Goal: Navigation & Orientation: Find specific page/section

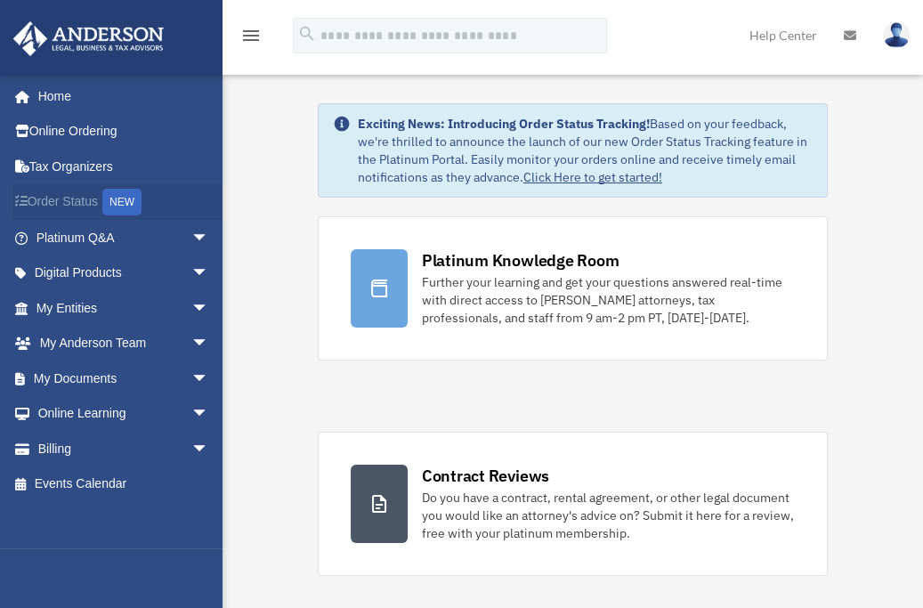
click at [125, 193] on div "NEW" at bounding box center [121, 202] width 39 height 27
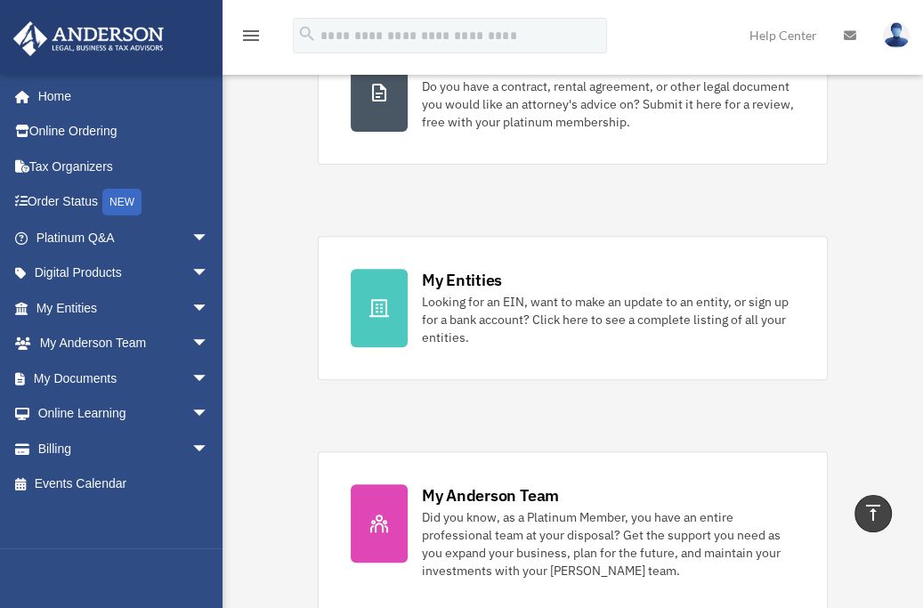
scroll to position [405, 0]
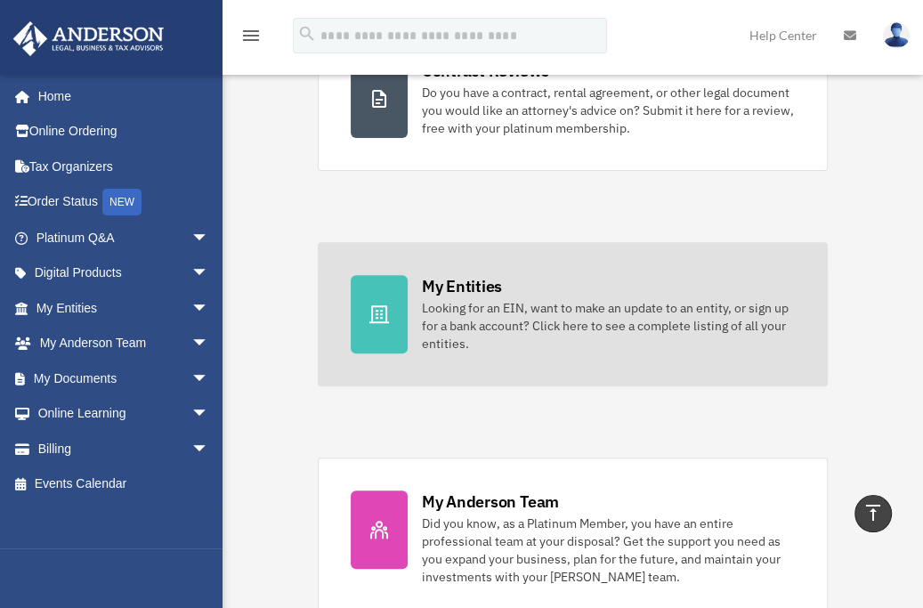
click at [384, 310] on icon at bounding box center [378, 313] width 21 height 21
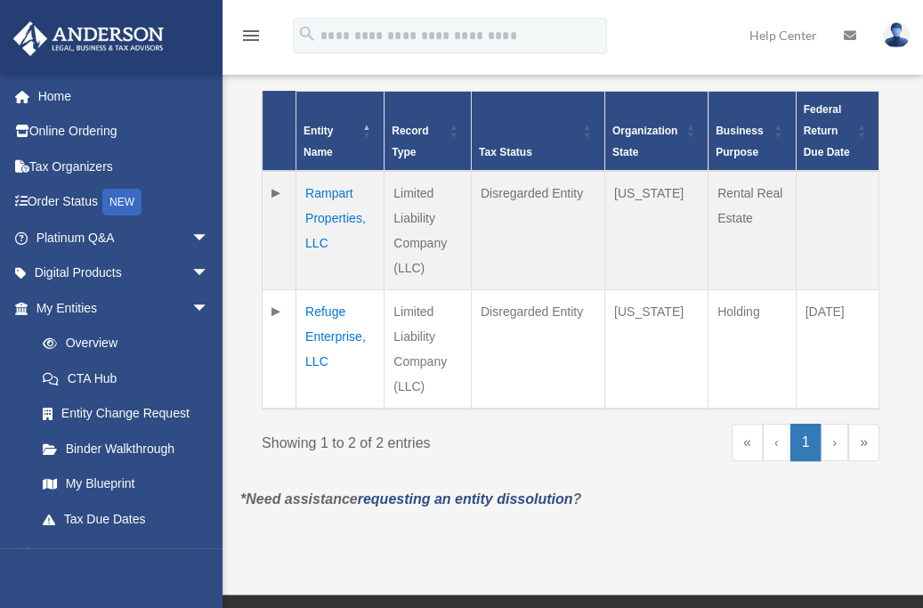
scroll to position [415, 0]
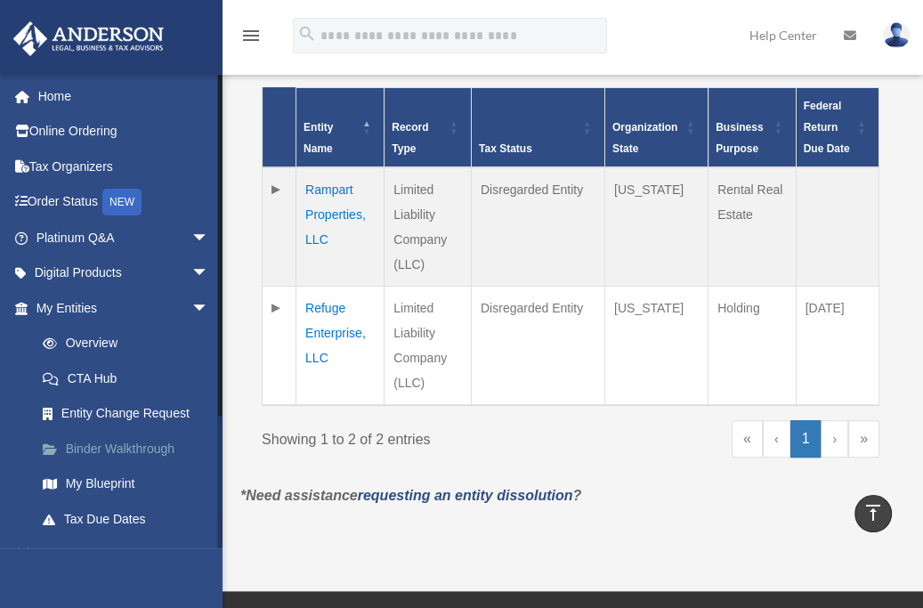
click at [139, 451] on link "Binder Walkthrough" at bounding box center [130, 449] width 211 height 36
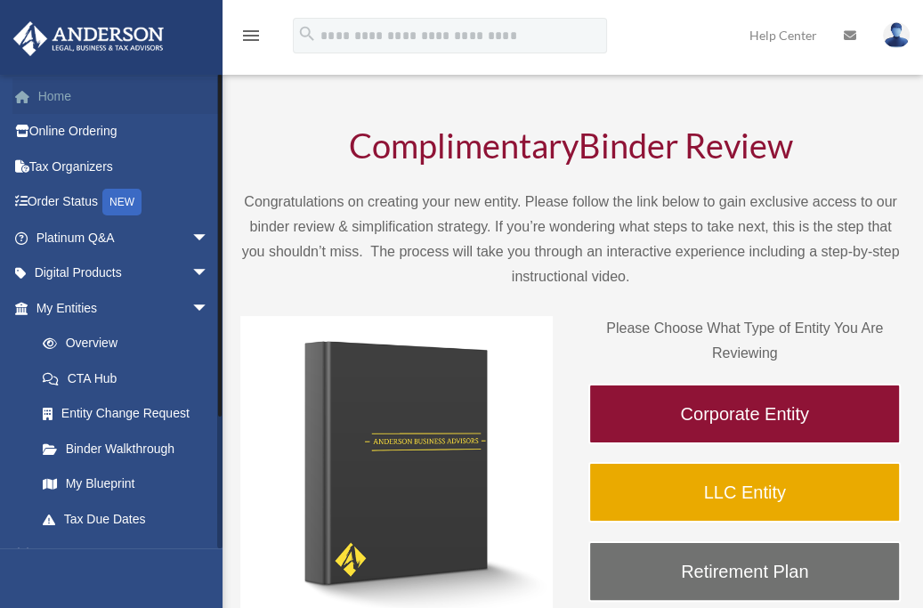
click at [92, 95] on link "Home" at bounding box center [123, 96] width 223 height 36
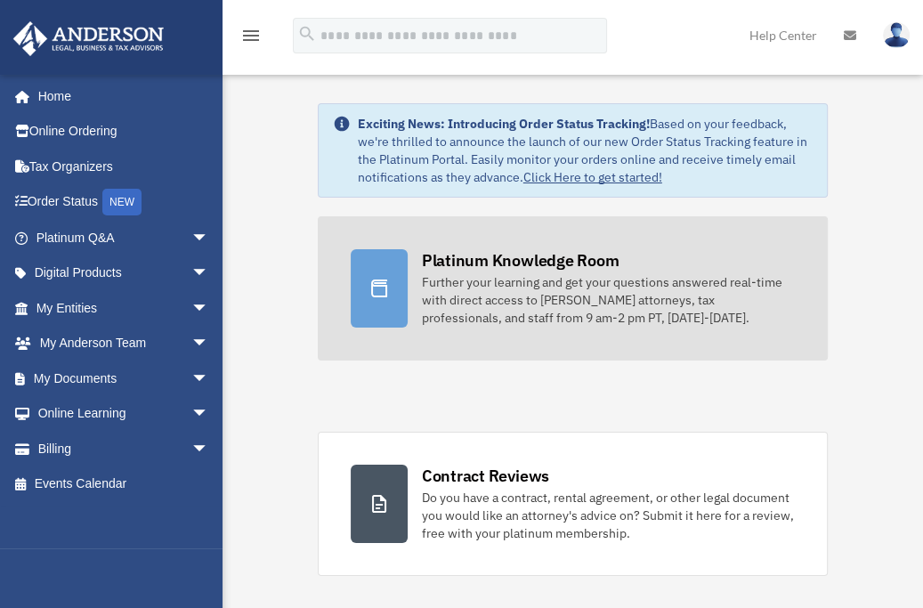
click at [377, 282] on icon at bounding box center [379, 288] width 16 height 18
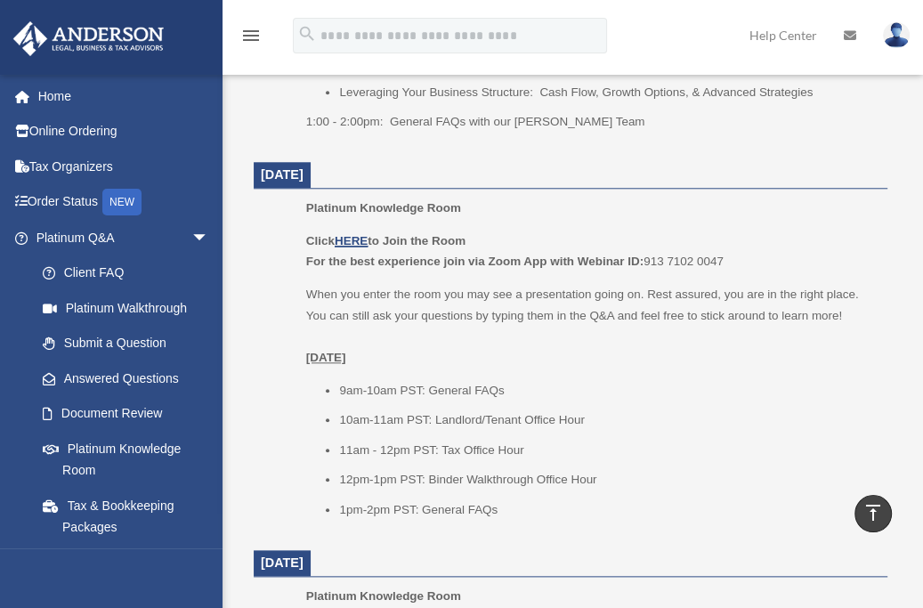
scroll to position [1113, 0]
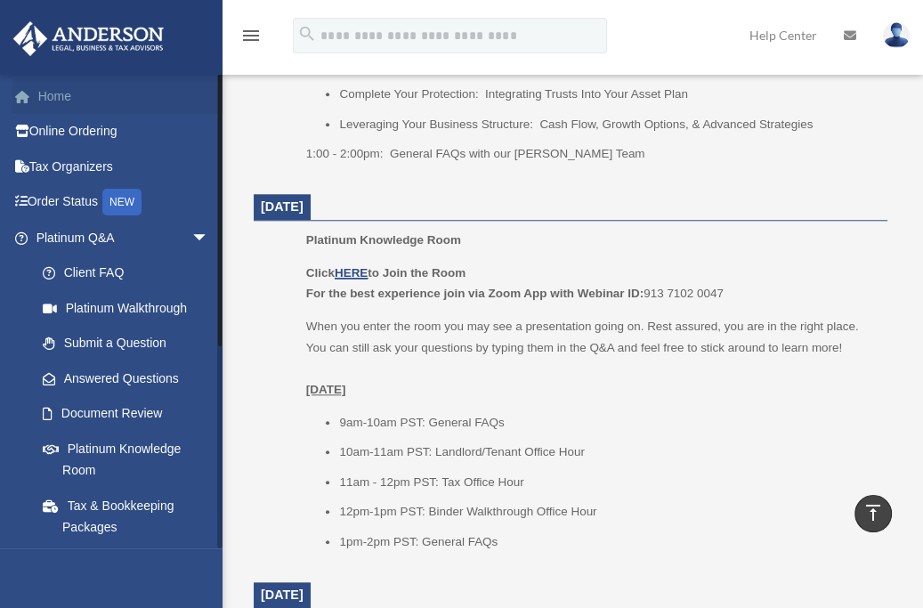
click at [42, 88] on link "Home" at bounding box center [123, 96] width 223 height 36
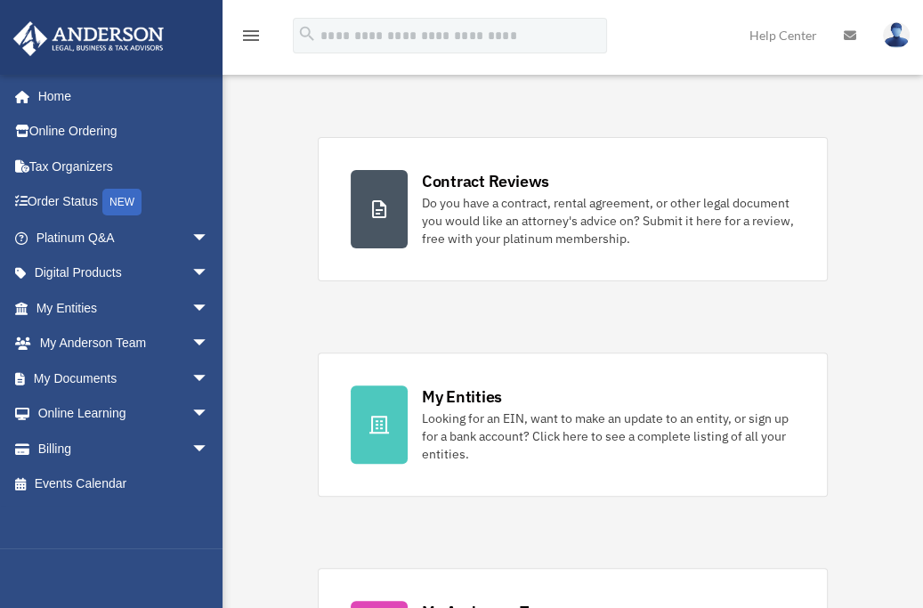
scroll to position [297, 0]
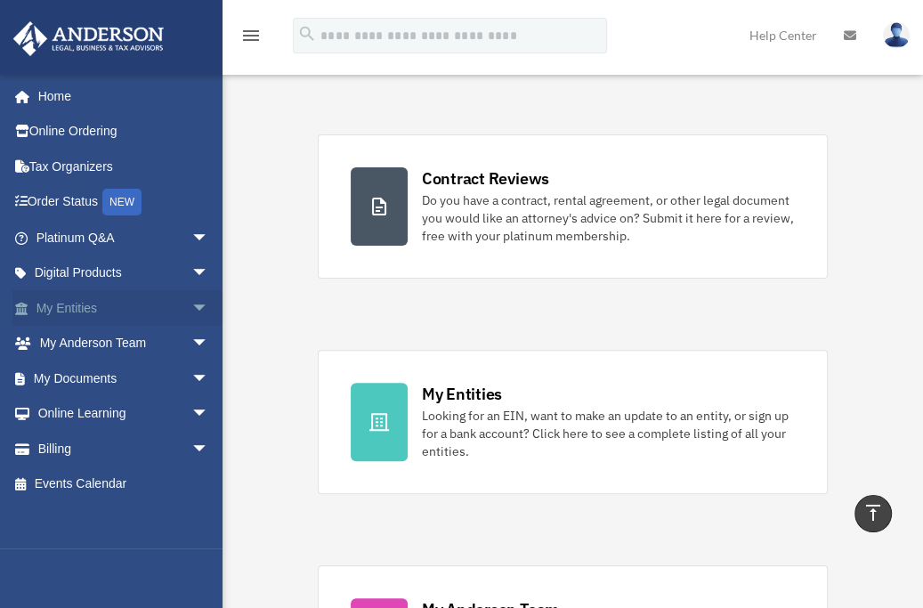
click at [191, 303] on span "arrow_drop_down" at bounding box center [209, 308] width 36 height 36
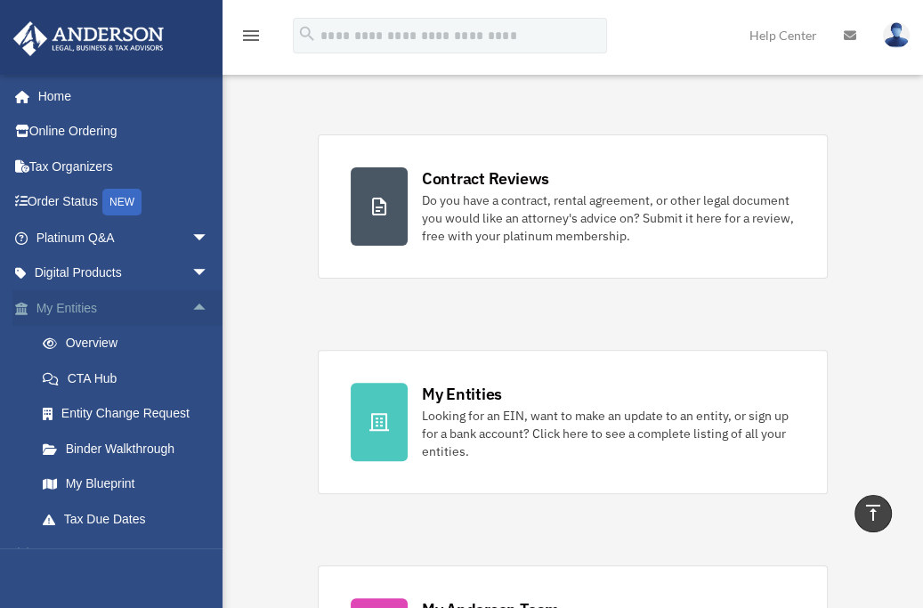
click at [191, 300] on span "arrow_drop_up" at bounding box center [209, 308] width 36 height 36
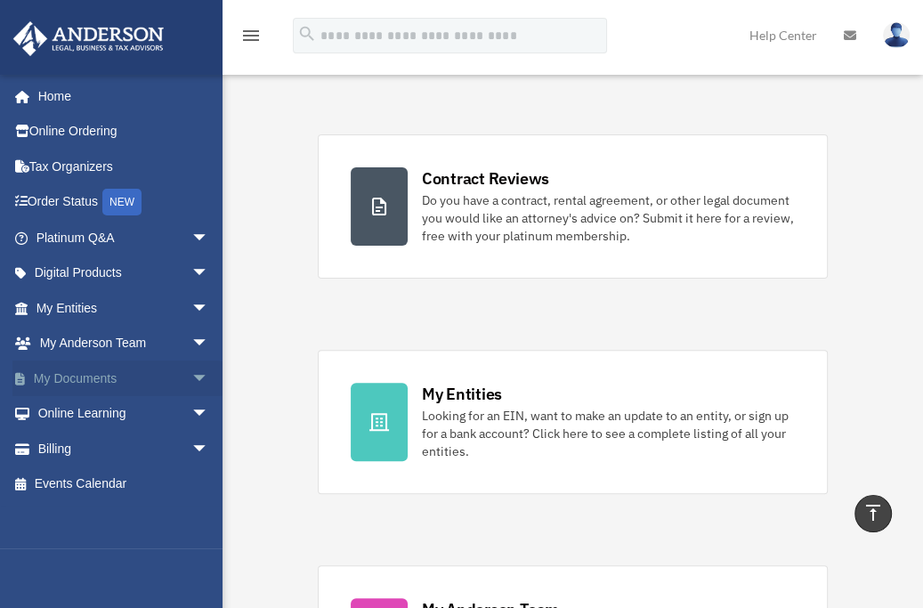
click at [191, 377] on span "arrow_drop_down" at bounding box center [209, 378] width 36 height 36
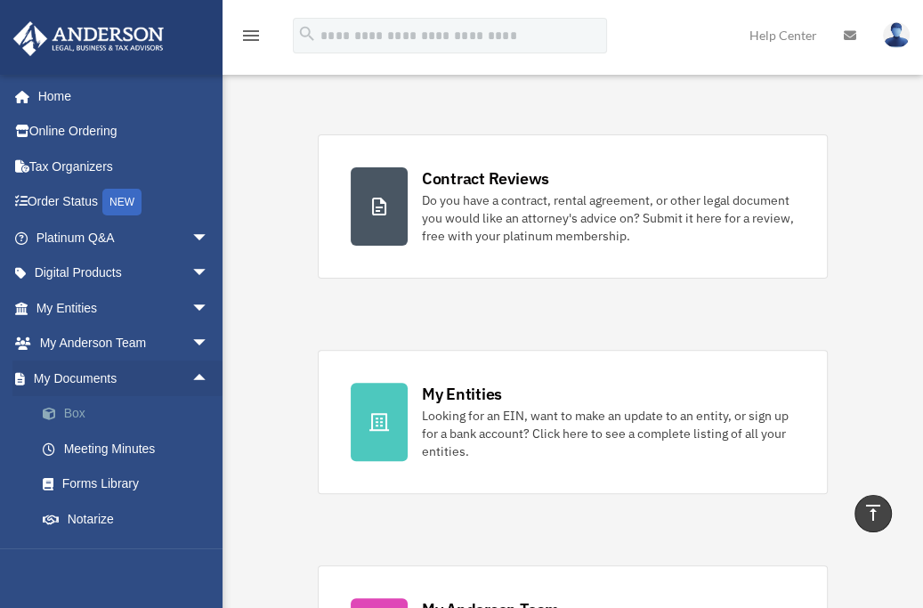
click at [68, 406] on link "Box" at bounding box center [130, 414] width 211 height 36
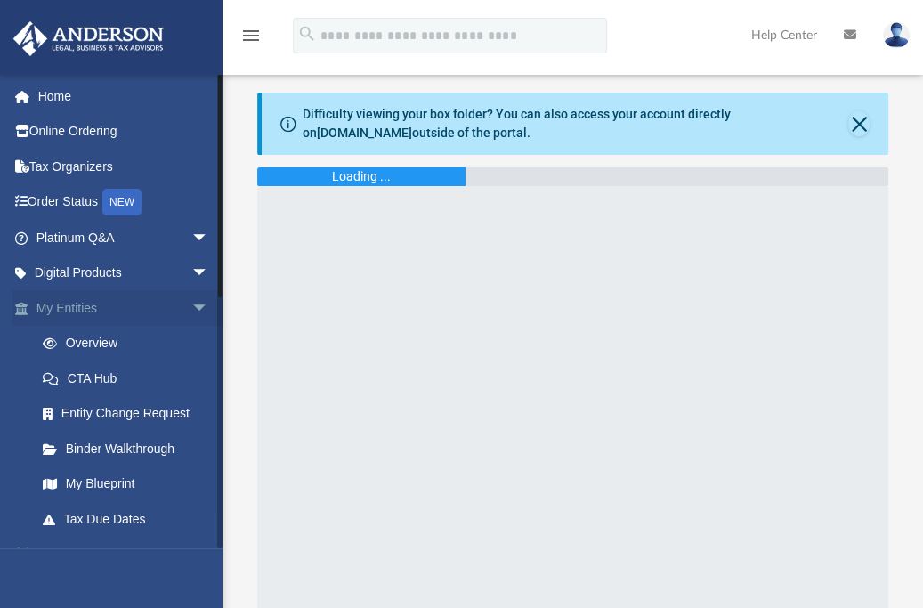
click at [191, 303] on span "arrow_drop_down" at bounding box center [209, 308] width 36 height 36
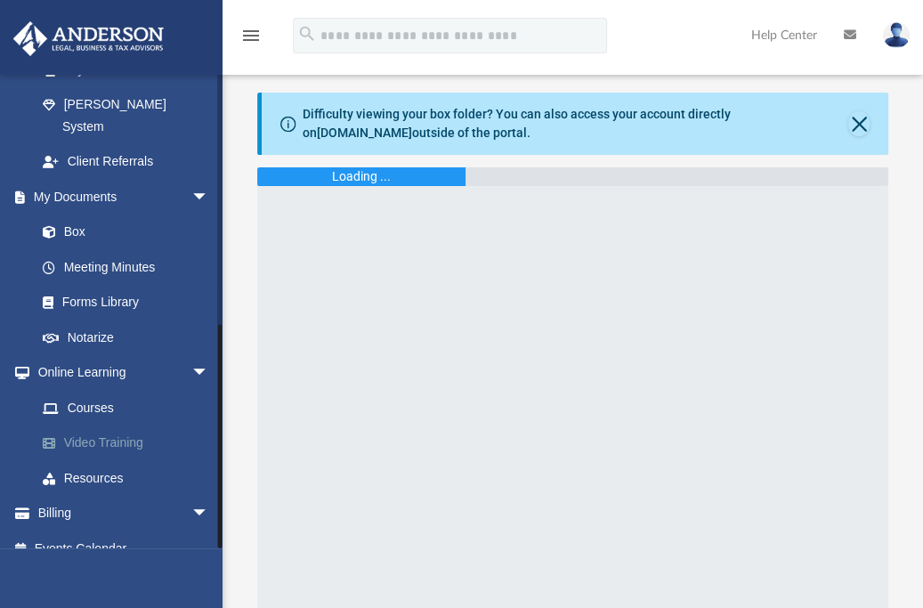
scroll to position [306, 0]
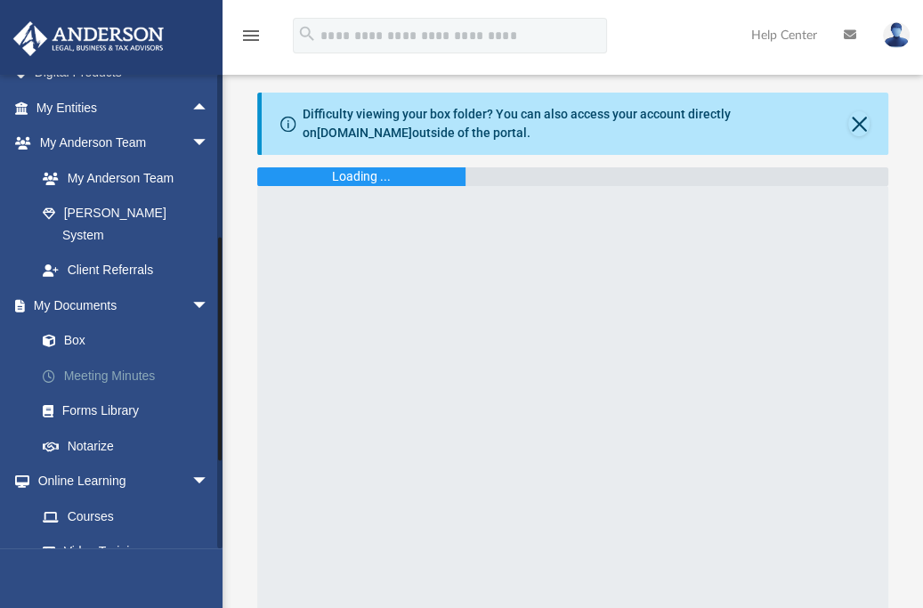
drag, startPoint x: 217, startPoint y: 462, endPoint x: 170, endPoint y: 348, distance: 123.3
click at [170, 348] on div "mauricehill7mh@gmail.com Sign Out mfmi316@gmail.com Home Online Ordering Tax Or…" at bounding box center [111, 311] width 223 height 474
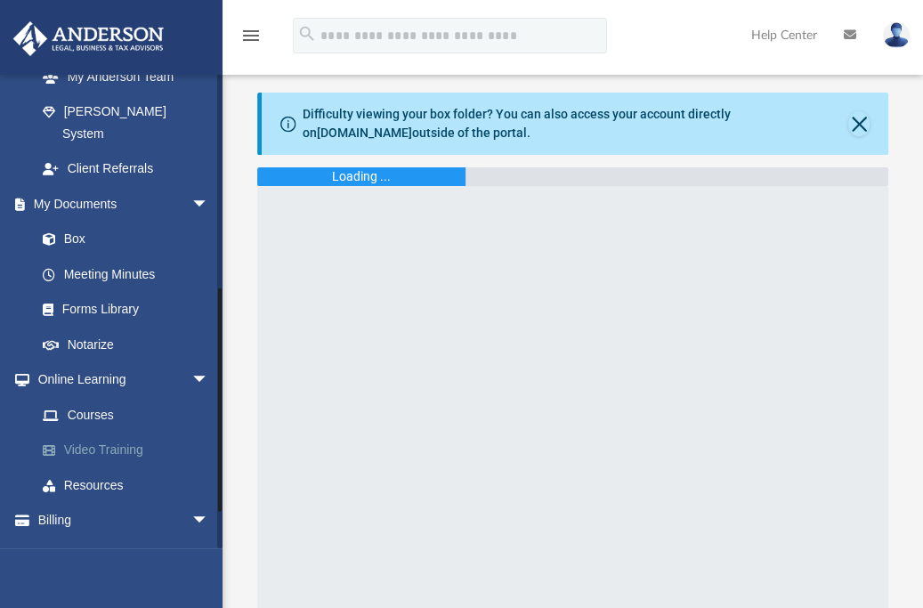
scroll to position [309, 0]
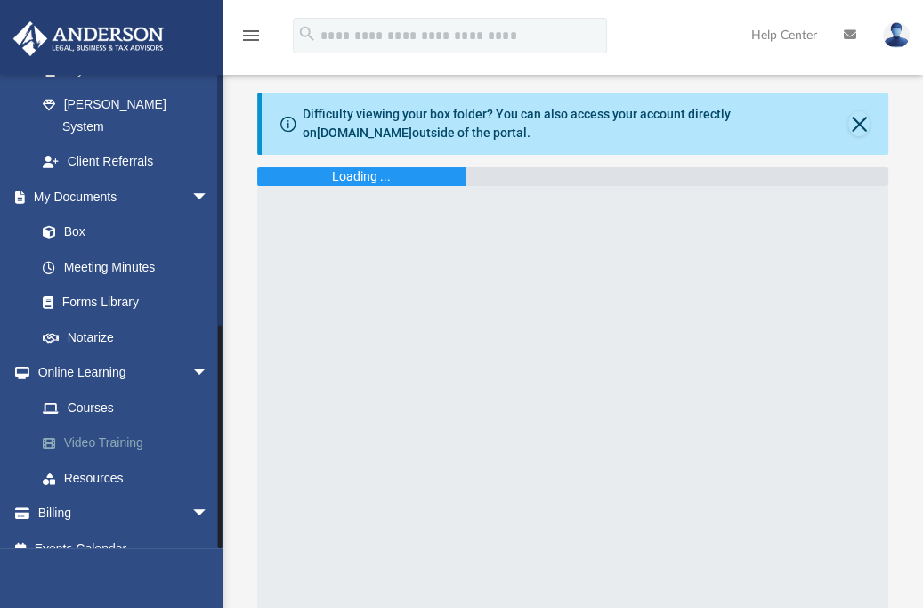
drag, startPoint x: 218, startPoint y: 299, endPoint x: 214, endPoint y: 412, distance: 113.1
click at [214, 412] on div "mauricehill7mh@gmail.com Sign Out mfmi316@gmail.com Home Online Ordering Tax Or…" at bounding box center [111, 311] width 223 height 474
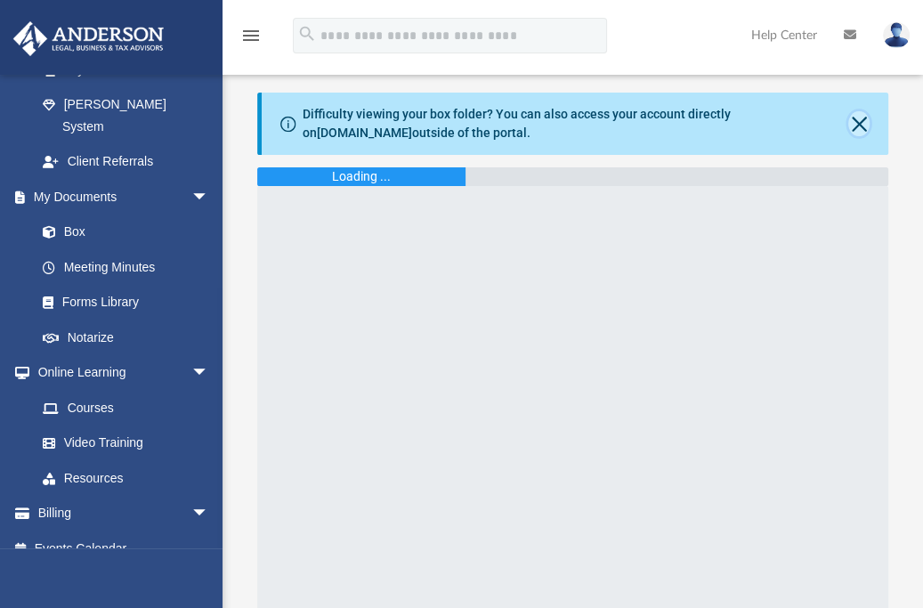
click at [858, 121] on button "Close" at bounding box center [858, 123] width 20 height 25
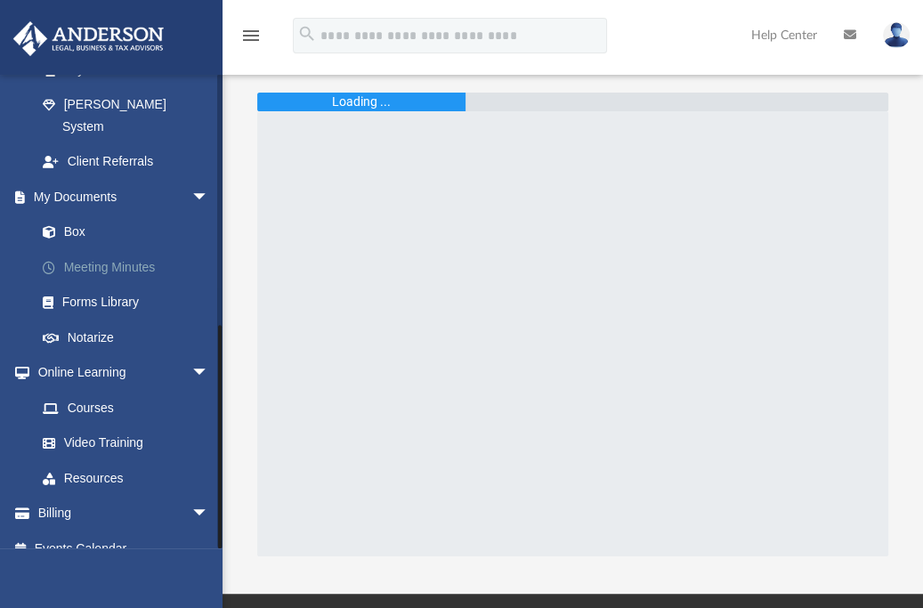
click at [132, 249] on link "Meeting Minutes" at bounding box center [130, 267] width 211 height 36
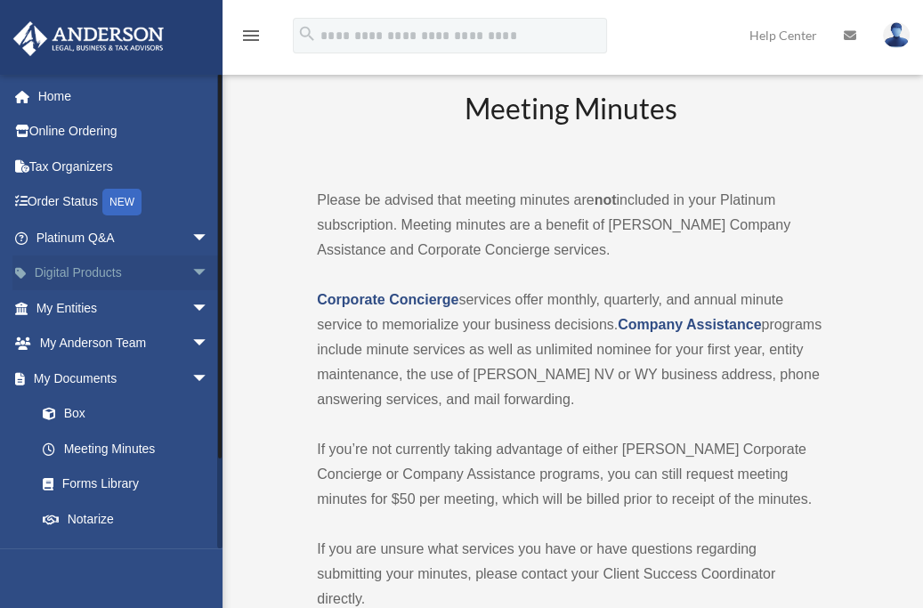
click at [191, 269] on span "arrow_drop_down" at bounding box center [209, 273] width 36 height 36
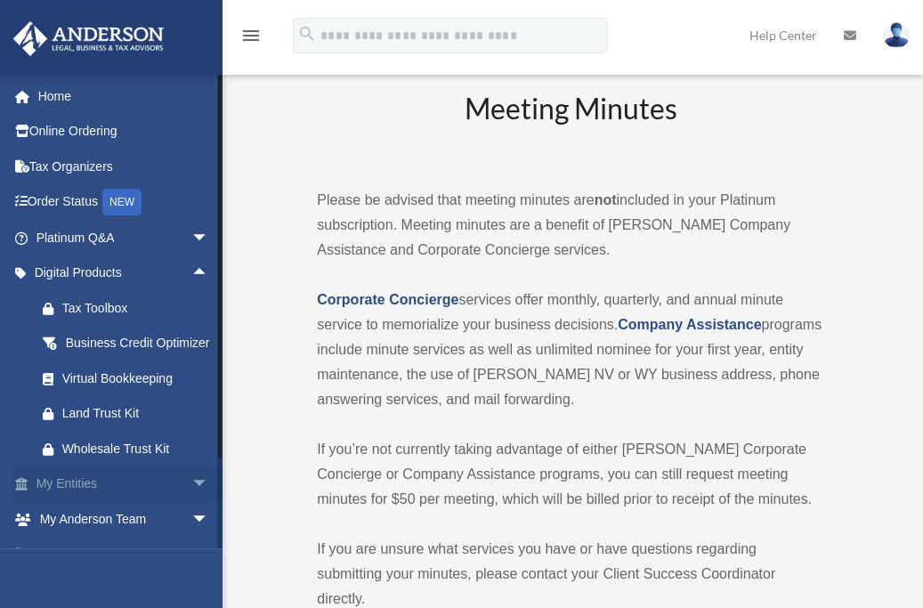
click at [191, 503] on span "arrow_drop_down" at bounding box center [209, 484] width 36 height 36
click at [191, 273] on span "arrow_drop_up" at bounding box center [209, 273] width 36 height 36
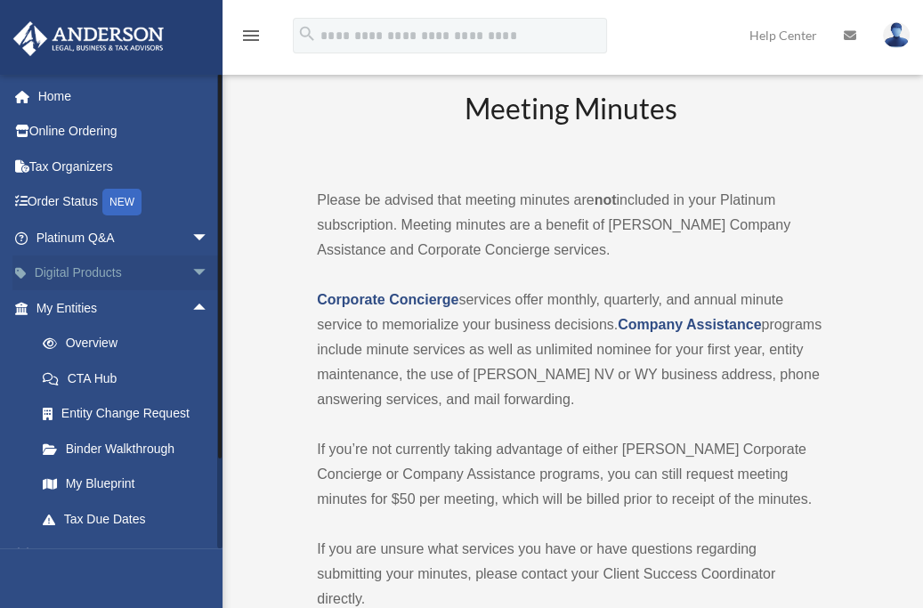
click at [191, 267] on span "arrow_drop_down" at bounding box center [209, 273] width 36 height 36
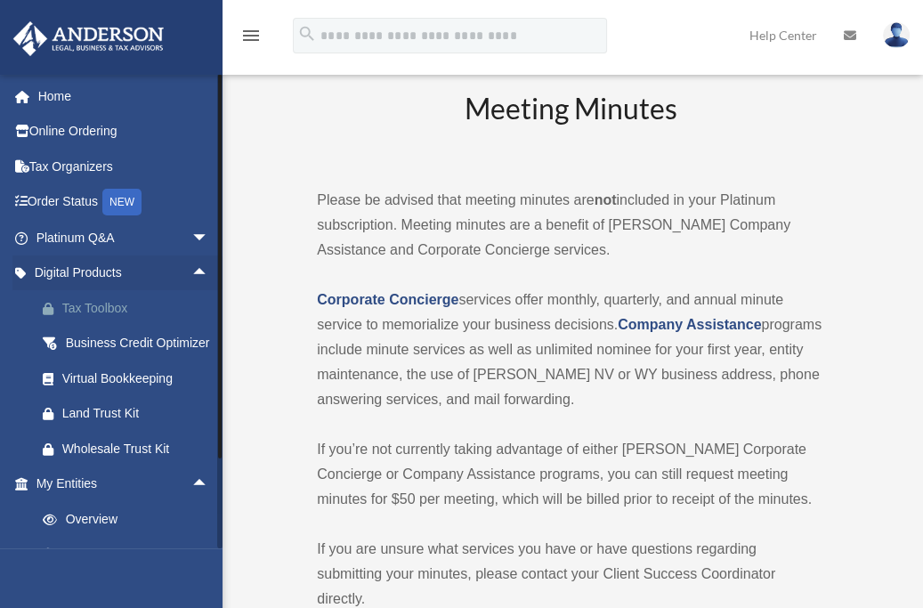
click at [93, 306] on div "Tax Toolbox" at bounding box center [137, 308] width 151 height 22
click at [191, 501] on span "arrow_drop_up" at bounding box center [209, 484] width 36 height 36
click at [191, 239] on span "arrow_drop_down" at bounding box center [209, 238] width 36 height 36
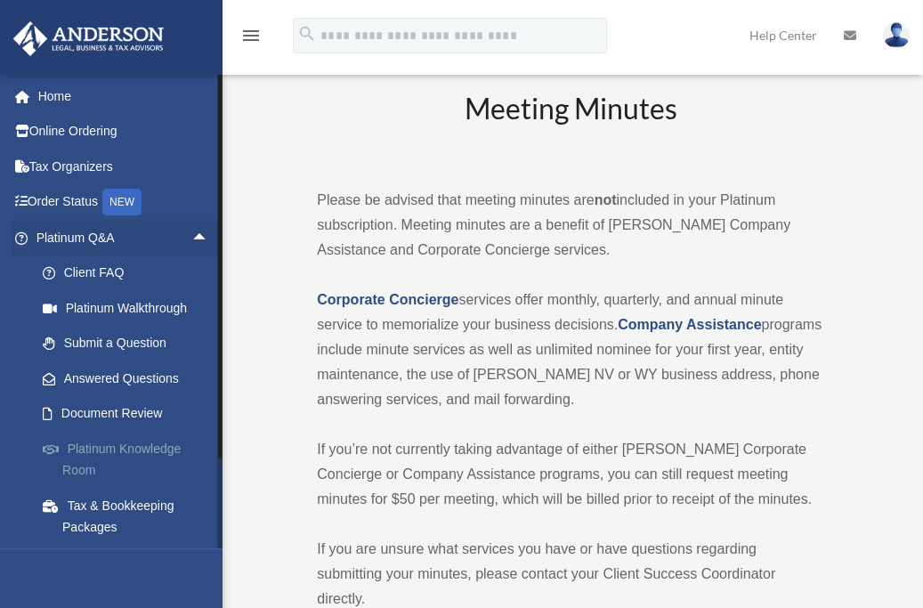
click at [87, 450] on link "Platinum Knowledge Room" at bounding box center [130, 459] width 211 height 57
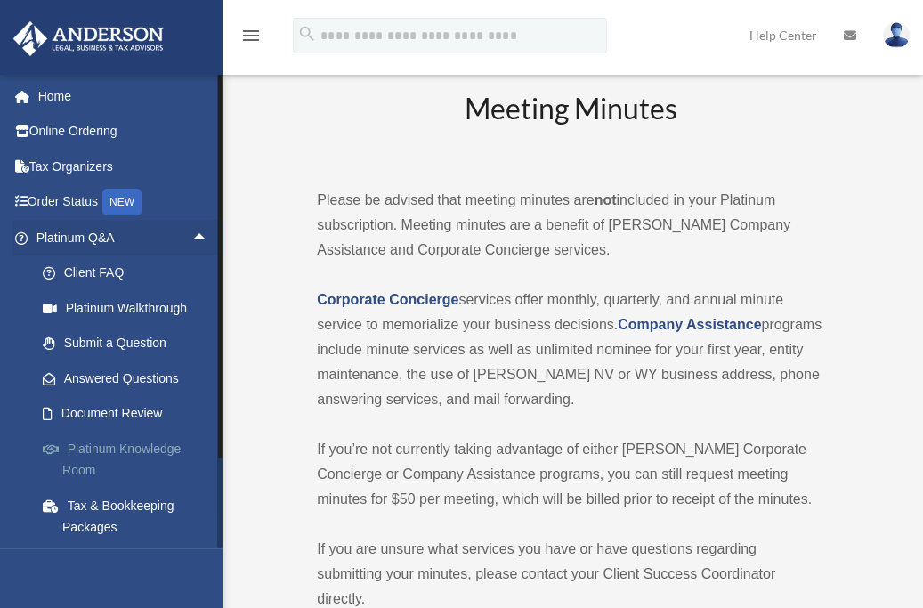
click at [87, 450] on link "Platinum Knowledge Room" at bounding box center [130, 459] width 211 height 57
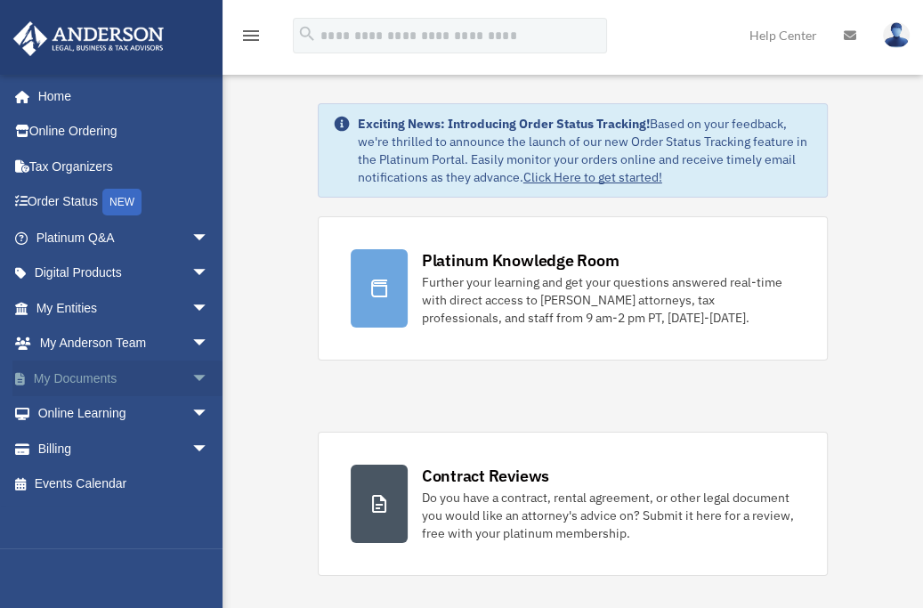
click at [191, 370] on span "arrow_drop_down" at bounding box center [209, 378] width 36 height 36
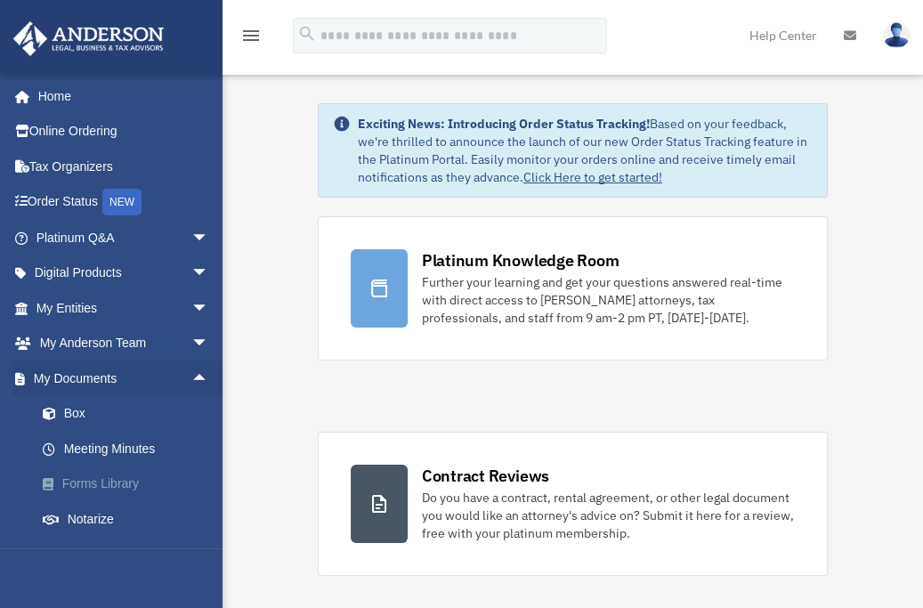
click at [125, 482] on link "Forms Library" at bounding box center [130, 484] width 211 height 36
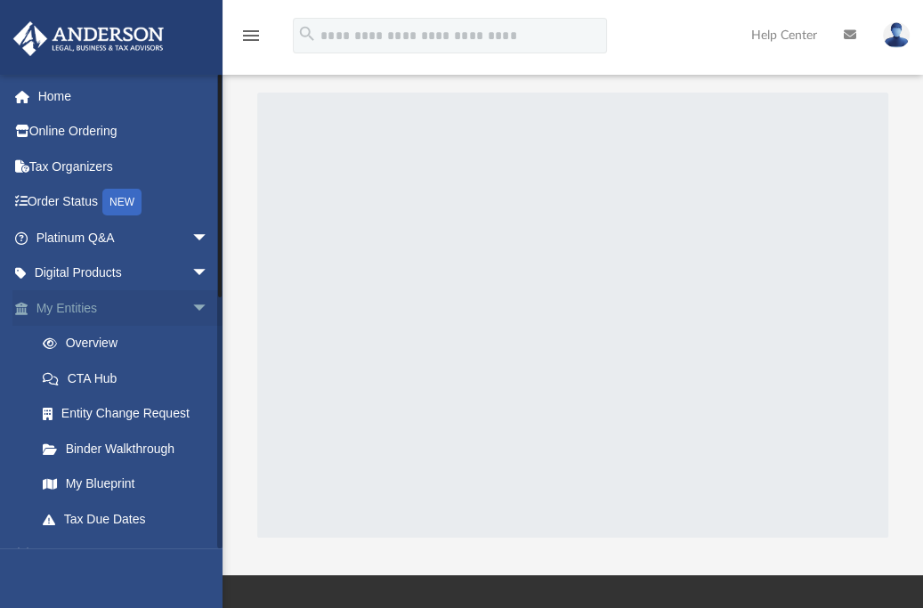
click at [191, 309] on span "arrow_drop_down" at bounding box center [209, 308] width 36 height 36
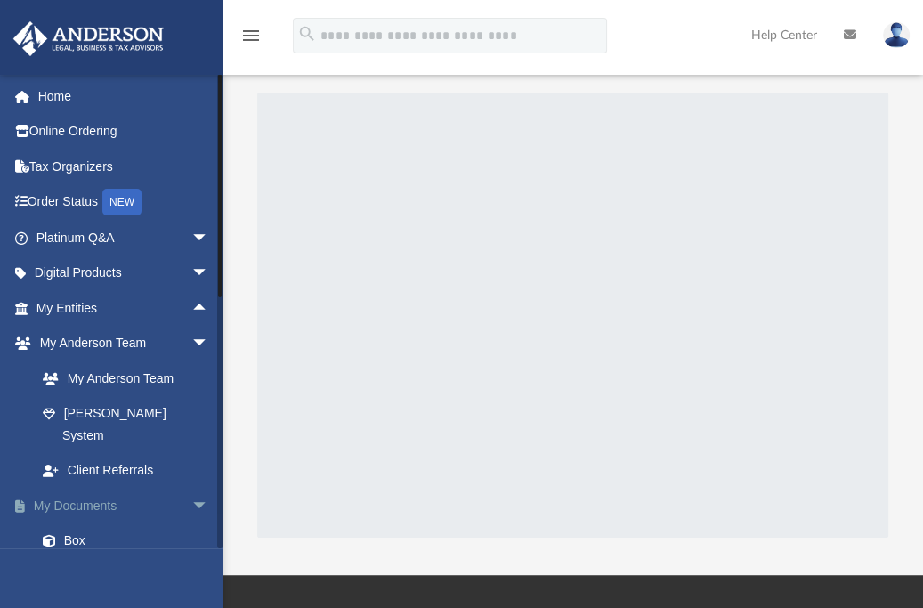
click at [191, 488] on span "arrow_drop_down" at bounding box center [209, 506] width 36 height 36
click at [191, 523] on span "arrow_drop_down" at bounding box center [209, 541] width 36 height 36
click at [99, 523] on link "Online Learning arrow_drop_up" at bounding box center [123, 541] width 223 height 36
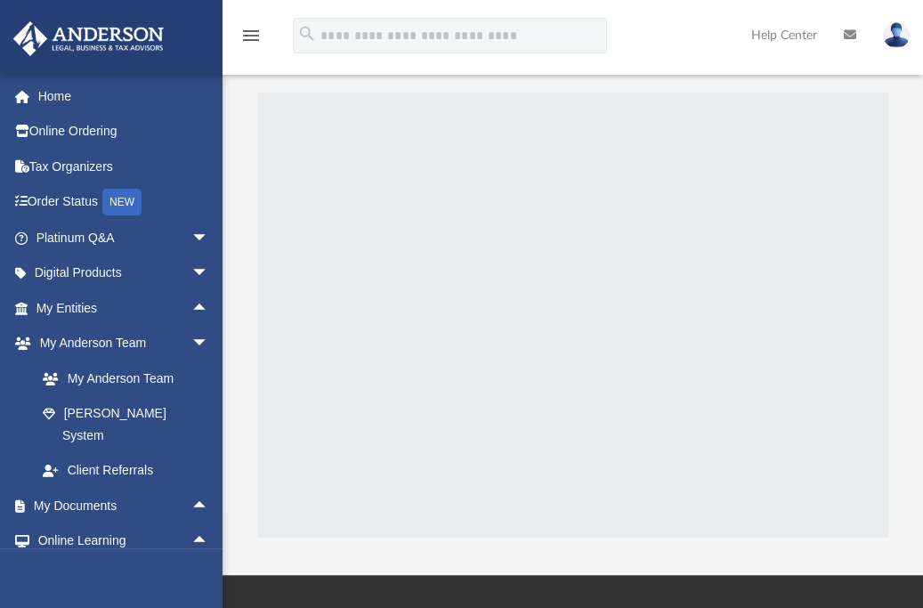
click at [255, 33] on icon "menu" at bounding box center [250, 35] width 21 height 21
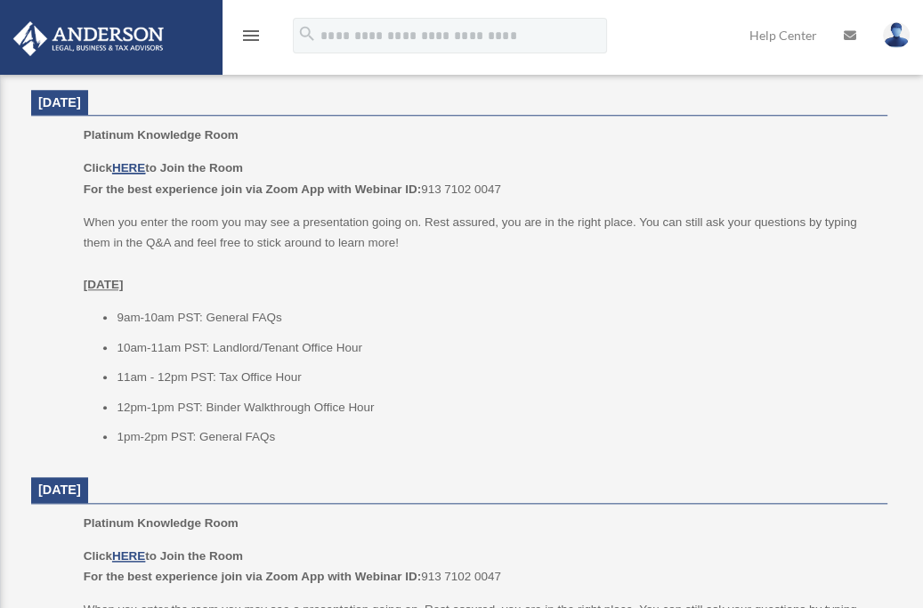
scroll to position [1130, 0]
